Goal: Navigation & Orientation: Find specific page/section

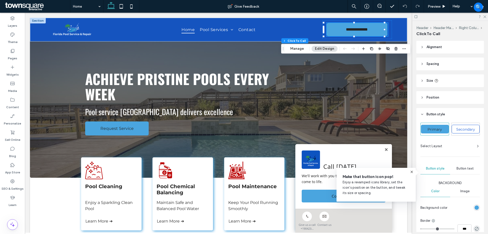
scroll to position [71, 0]
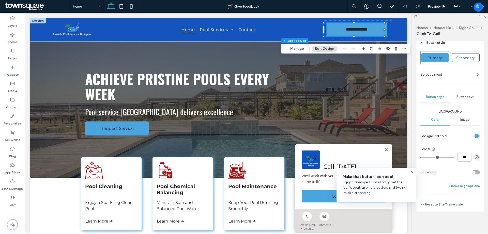
click at [464, 187] on button "More design options" at bounding box center [464, 185] width 30 height 6
click at [384, 149] on link at bounding box center [386, 149] width 4 height 4
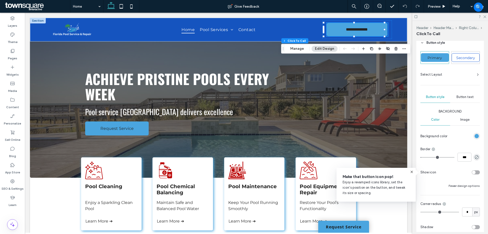
click at [409, 170] on span at bounding box center [412, 171] width 8 height 8
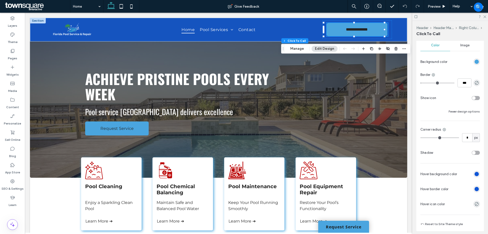
scroll to position [148, 0]
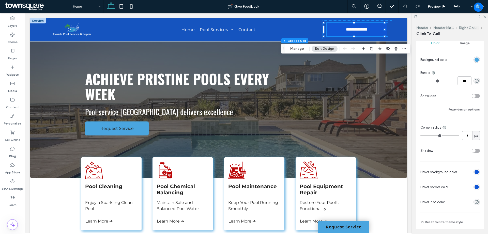
click at [475, 172] on div "rgb(16, 86, 213)" at bounding box center [477, 172] width 4 height 4
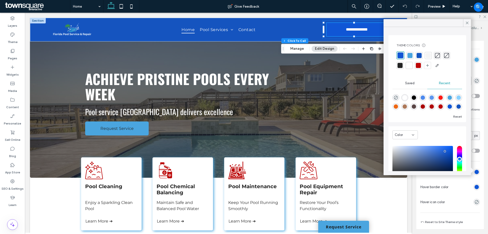
click at [400, 64] on div at bounding box center [400, 65] width 5 height 5
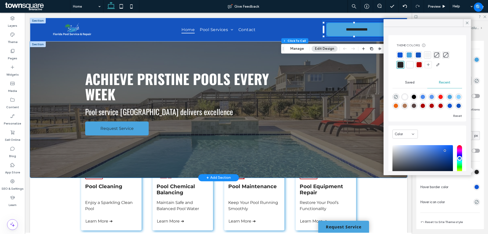
click at [371, 89] on div "Achieve Pristine Pools Every Week Pool service [GEOGRAPHIC_DATA] delivers excel…" at bounding box center [218, 109] width 377 height 136
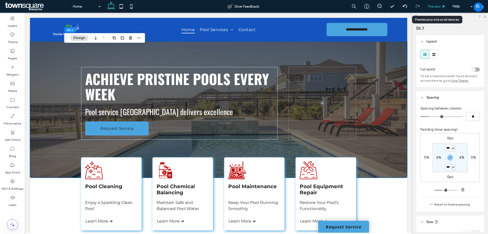
click at [429, 3] on div "Preview" at bounding box center [437, 6] width 26 height 13
click at [440, 6] on span "Preview" at bounding box center [434, 6] width 13 height 4
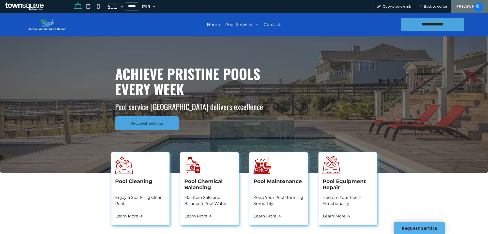
click at [411, 225] on link "Request Service" at bounding box center [419, 228] width 51 height 12
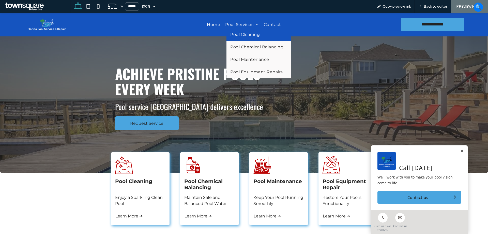
click at [241, 35] on span "Pool Cleaning" at bounding box center [244, 34] width 29 height 5
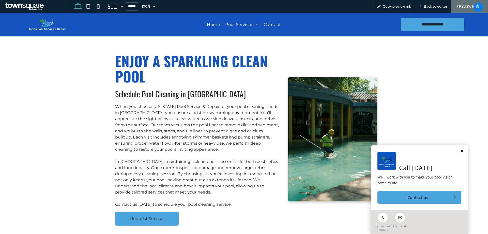
click at [460, 150] on link at bounding box center [462, 151] width 4 height 4
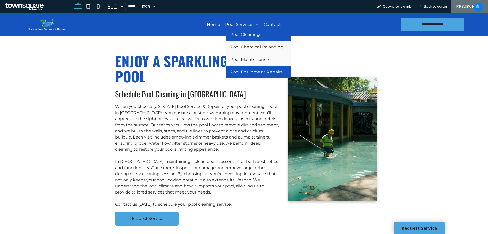
click at [241, 68] on link "Pool Equipment Repairs" at bounding box center [258, 72] width 65 height 12
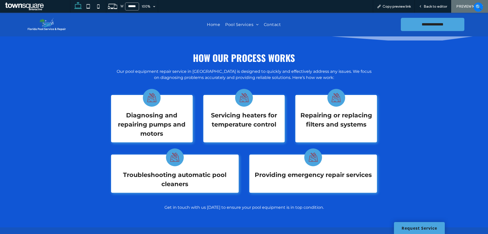
scroll to position [141, 0]
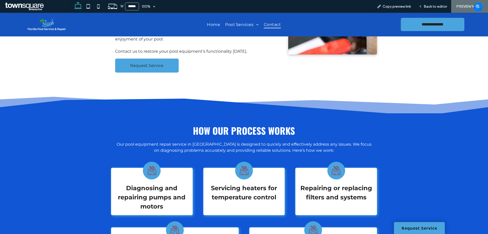
click at [272, 23] on span "Contact" at bounding box center [272, 24] width 17 height 7
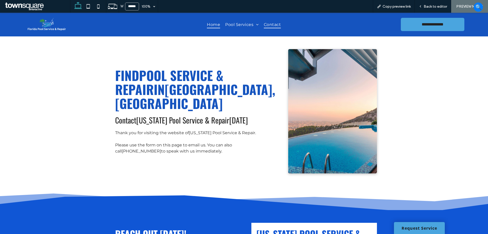
click at [210, 25] on span "Home" at bounding box center [213, 24] width 13 height 7
